Goal: Task Accomplishment & Management: Manage account settings

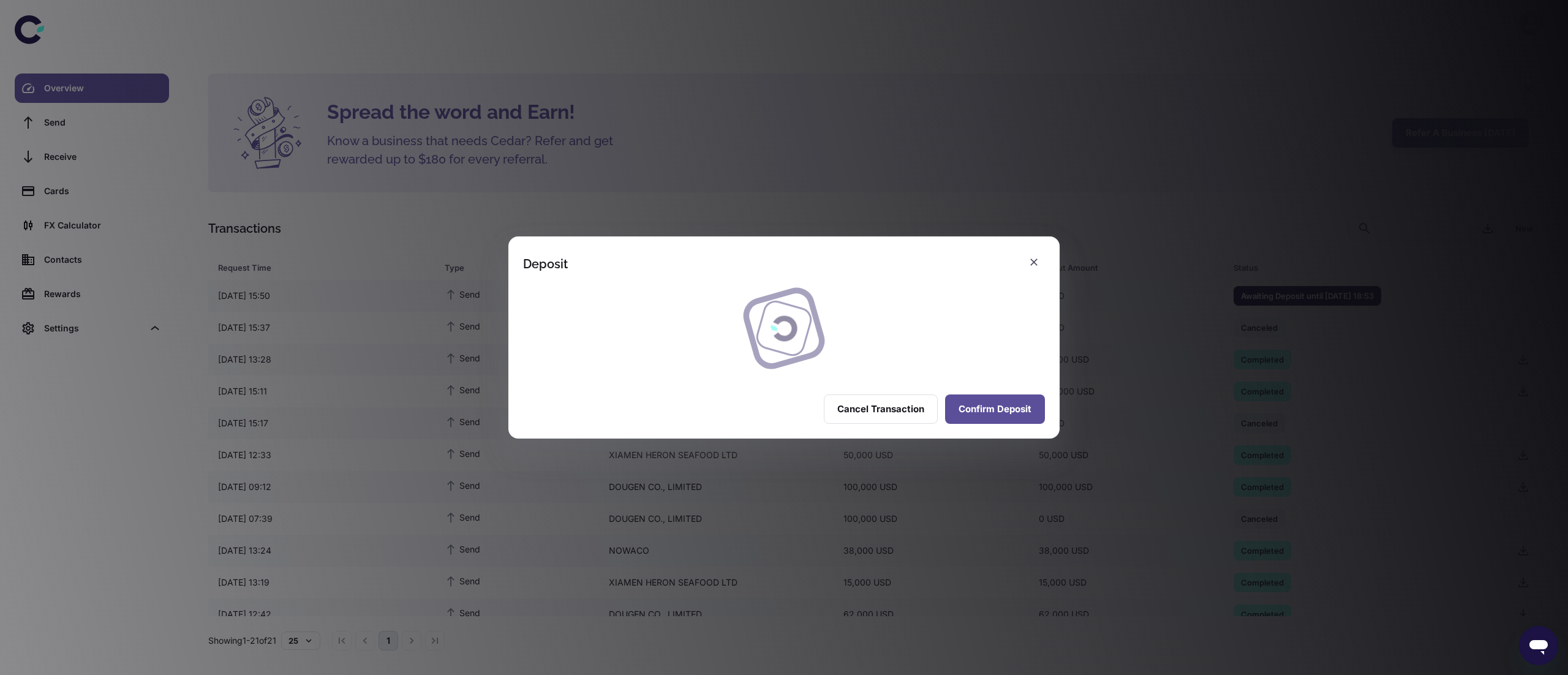
click at [990, 411] on button "Confirm Deposit" at bounding box center [995, 409] width 100 height 29
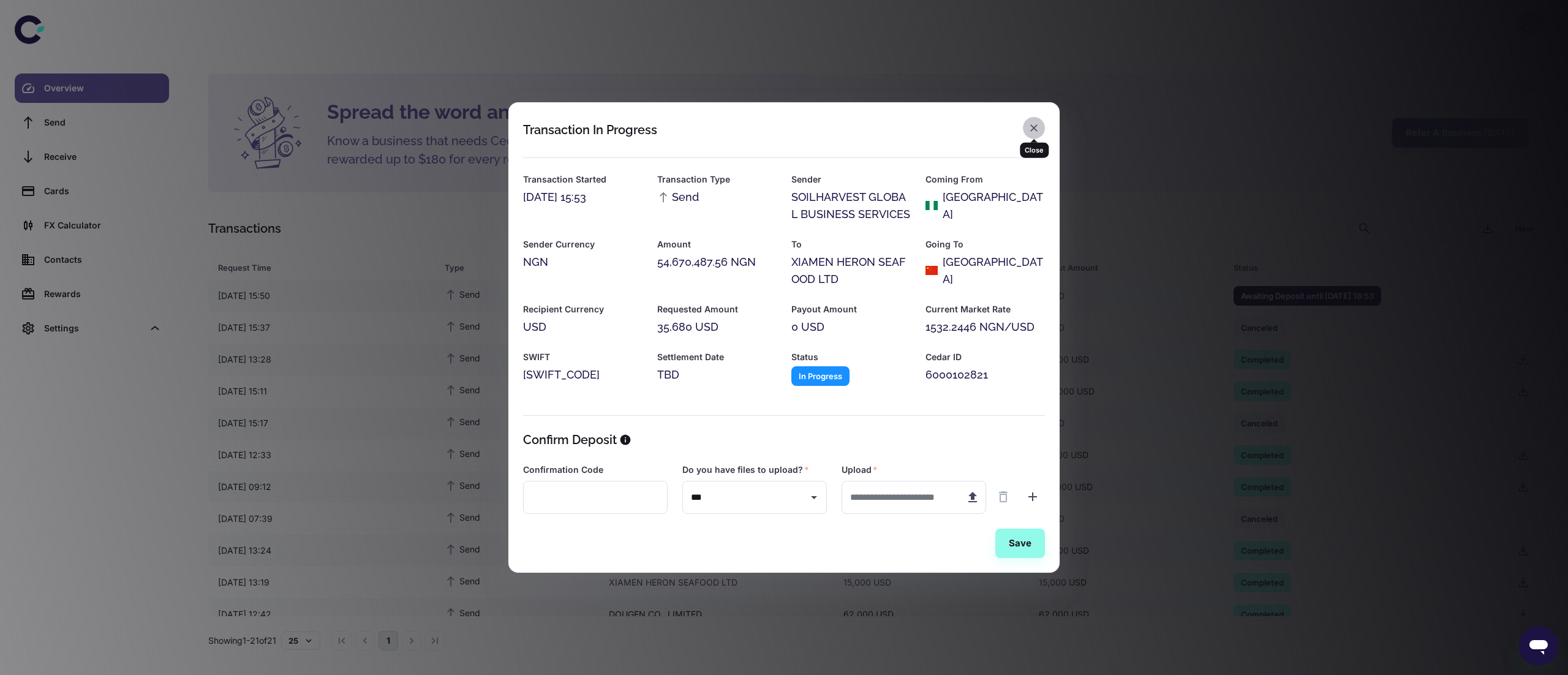
click at [1030, 129] on icon "button" at bounding box center [1034, 128] width 12 height 12
